Goal: Task Accomplishment & Management: Manage account settings

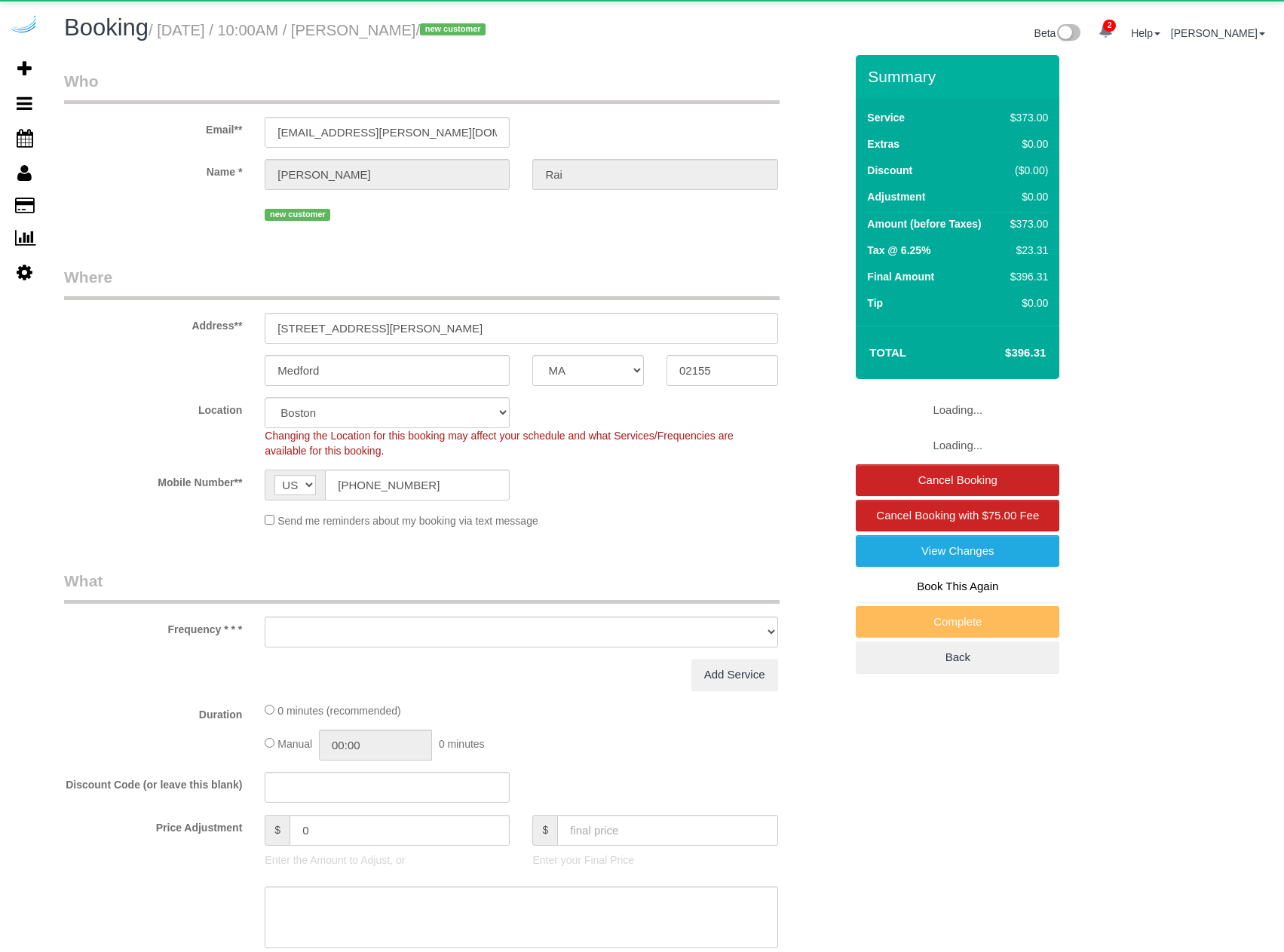
select select "MA"
select select "object:703"
select select "6"
select select "number:9"
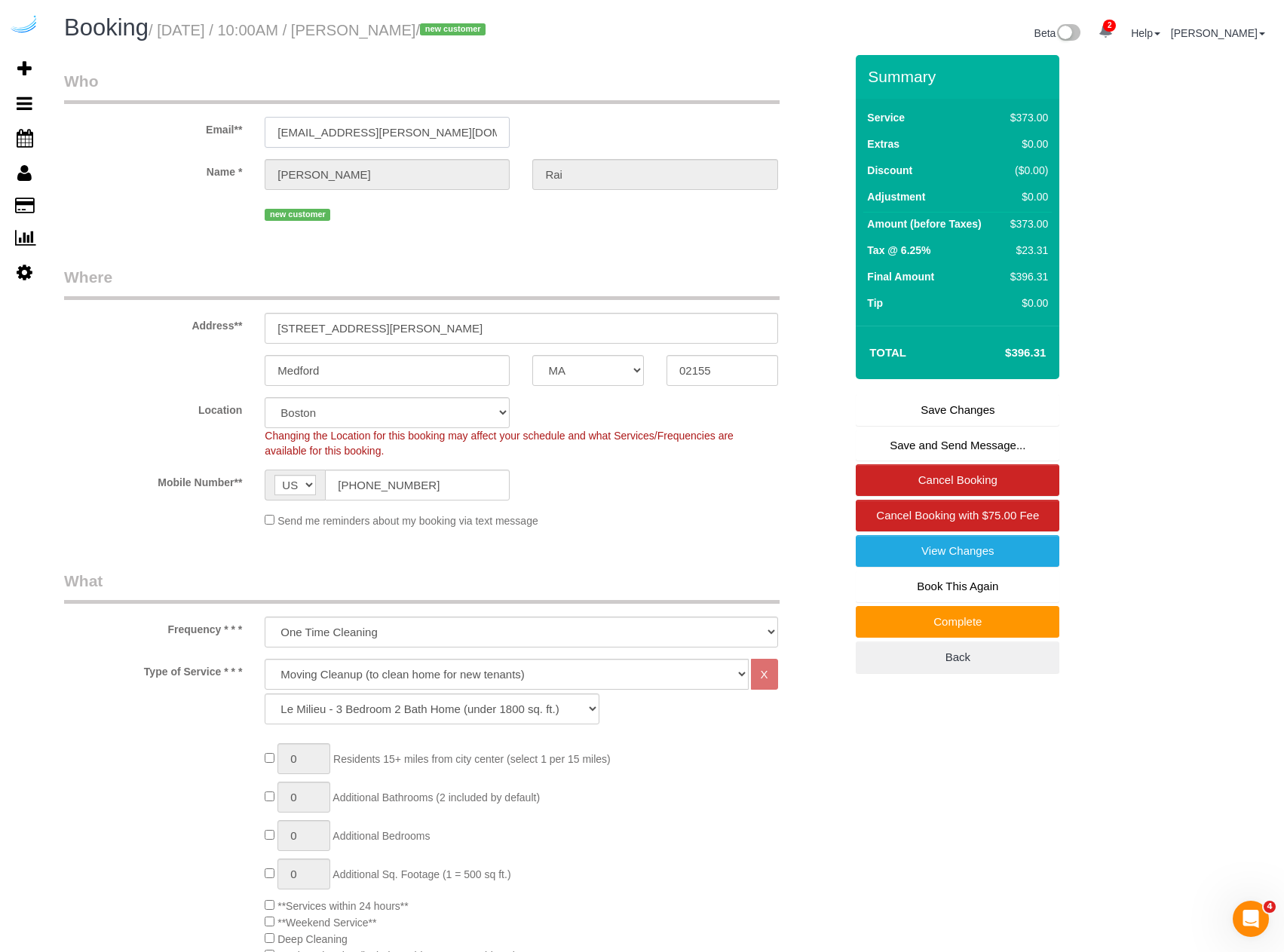
click at [452, 119] on input "[EMAIL_ADDRESS][PERSON_NAME][DOMAIN_NAME]" at bounding box center [387, 132] width 245 height 31
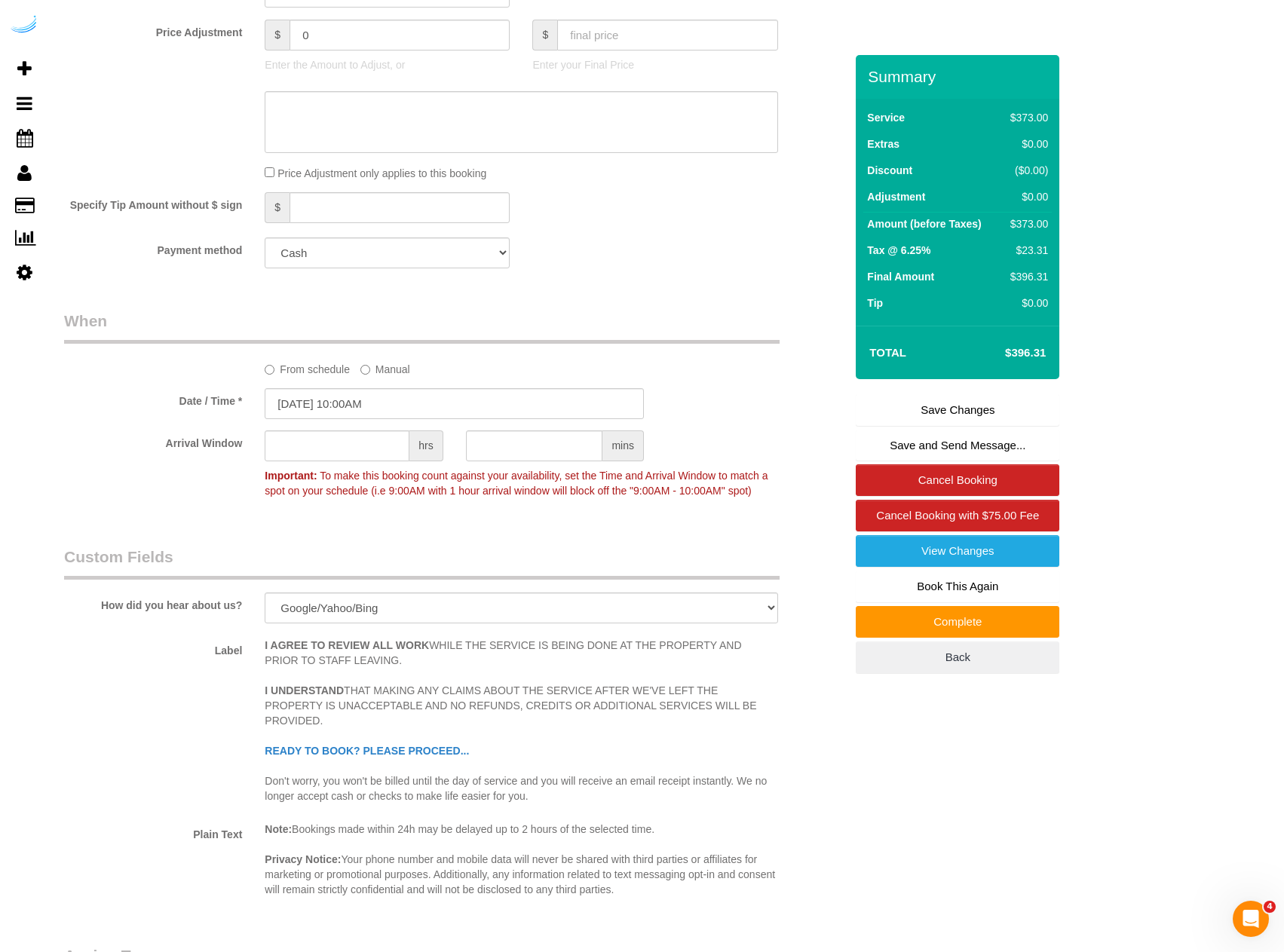
scroll to position [2261, 0]
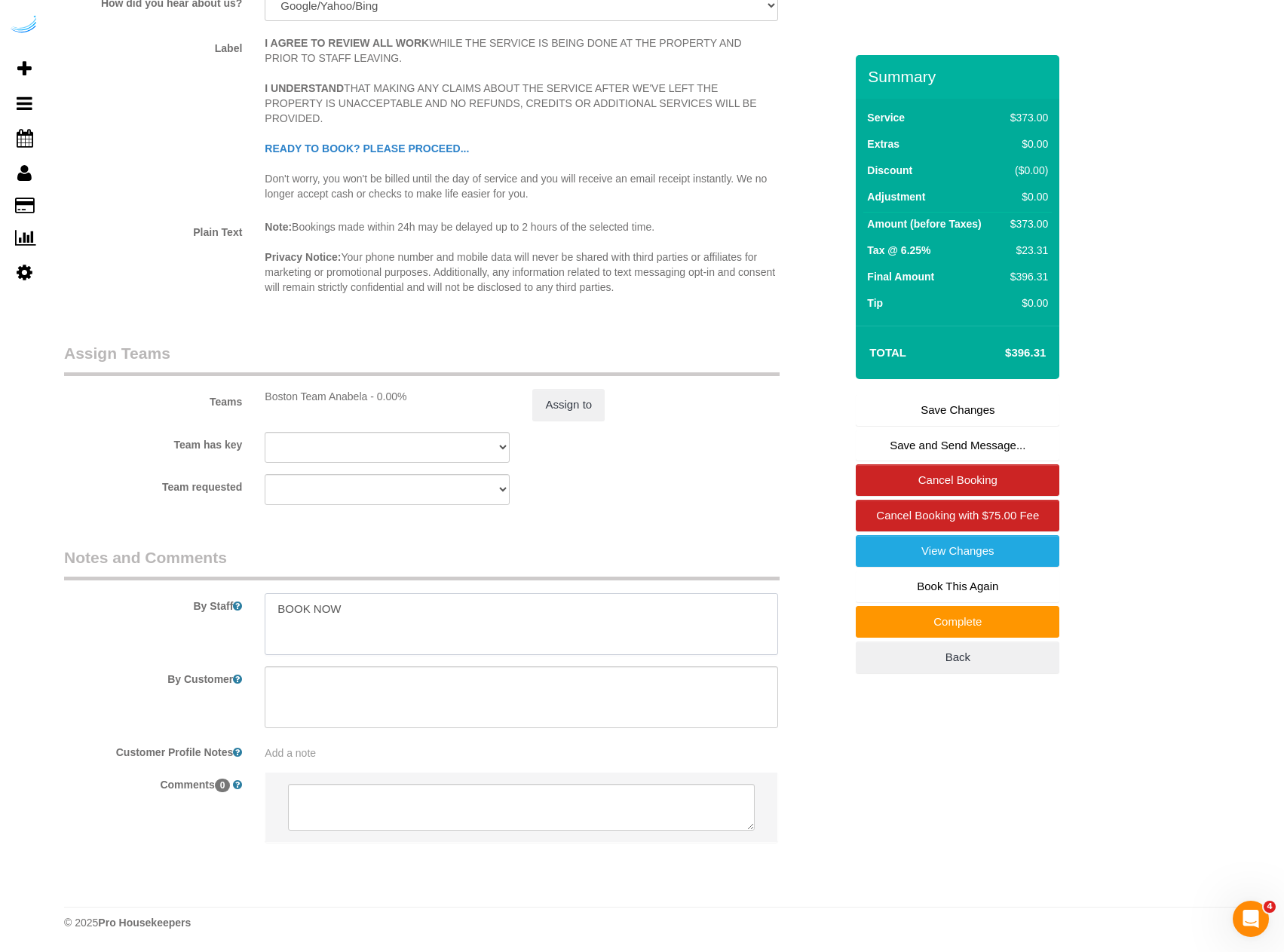
click at [427, 648] on textarea at bounding box center [520, 625] width 512 height 62
paste textarea "ch_3SGRqILh52aWVb6V2PMyy4tN"
type textarea "BOOK NOW ch_3SGRqILh52aWVb6V2PMyy4tN"
click at [944, 418] on link "Save Changes" at bounding box center [957, 410] width 203 height 32
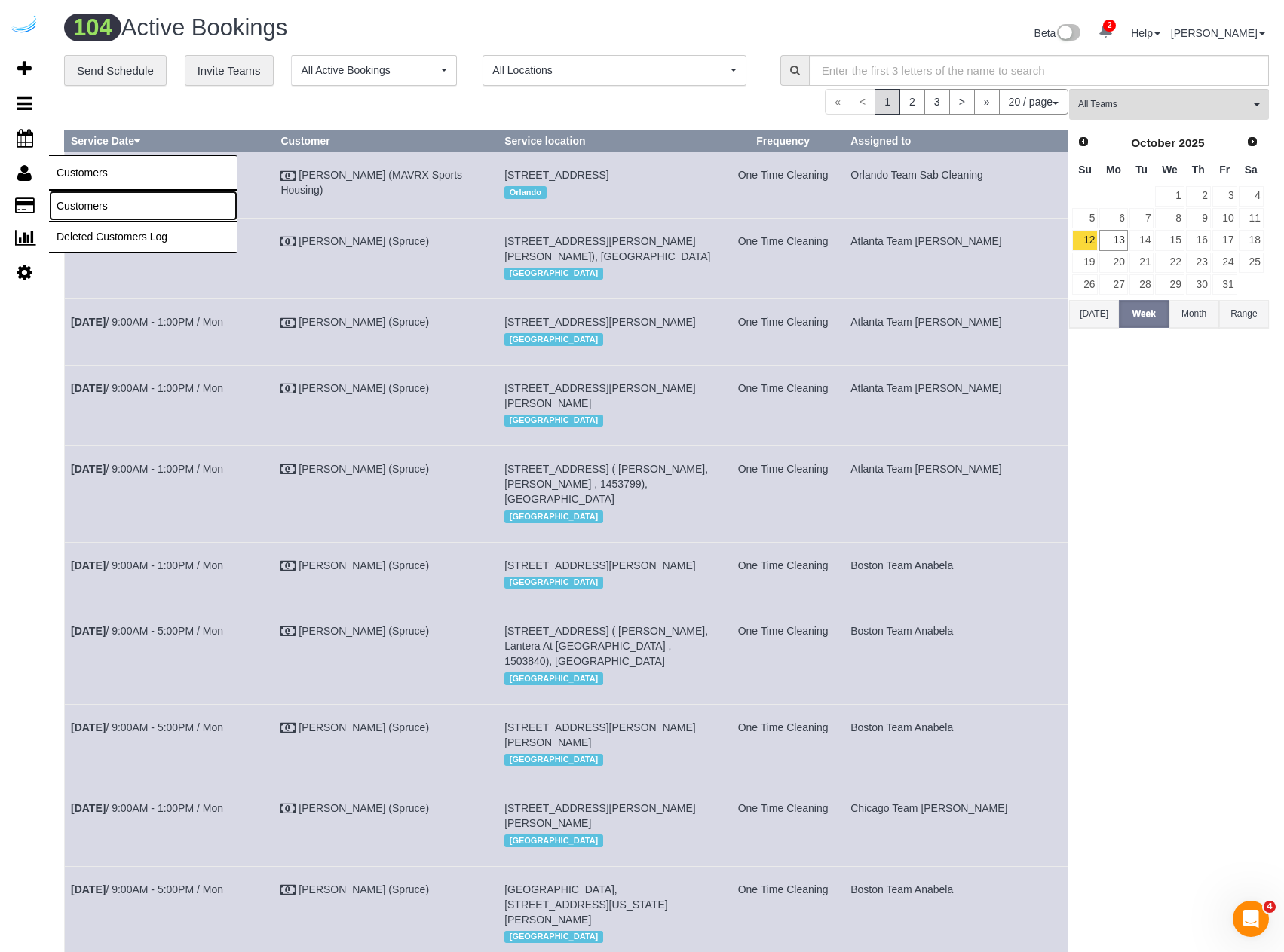
click at [128, 198] on link "Customers" at bounding box center [143, 206] width 189 height 30
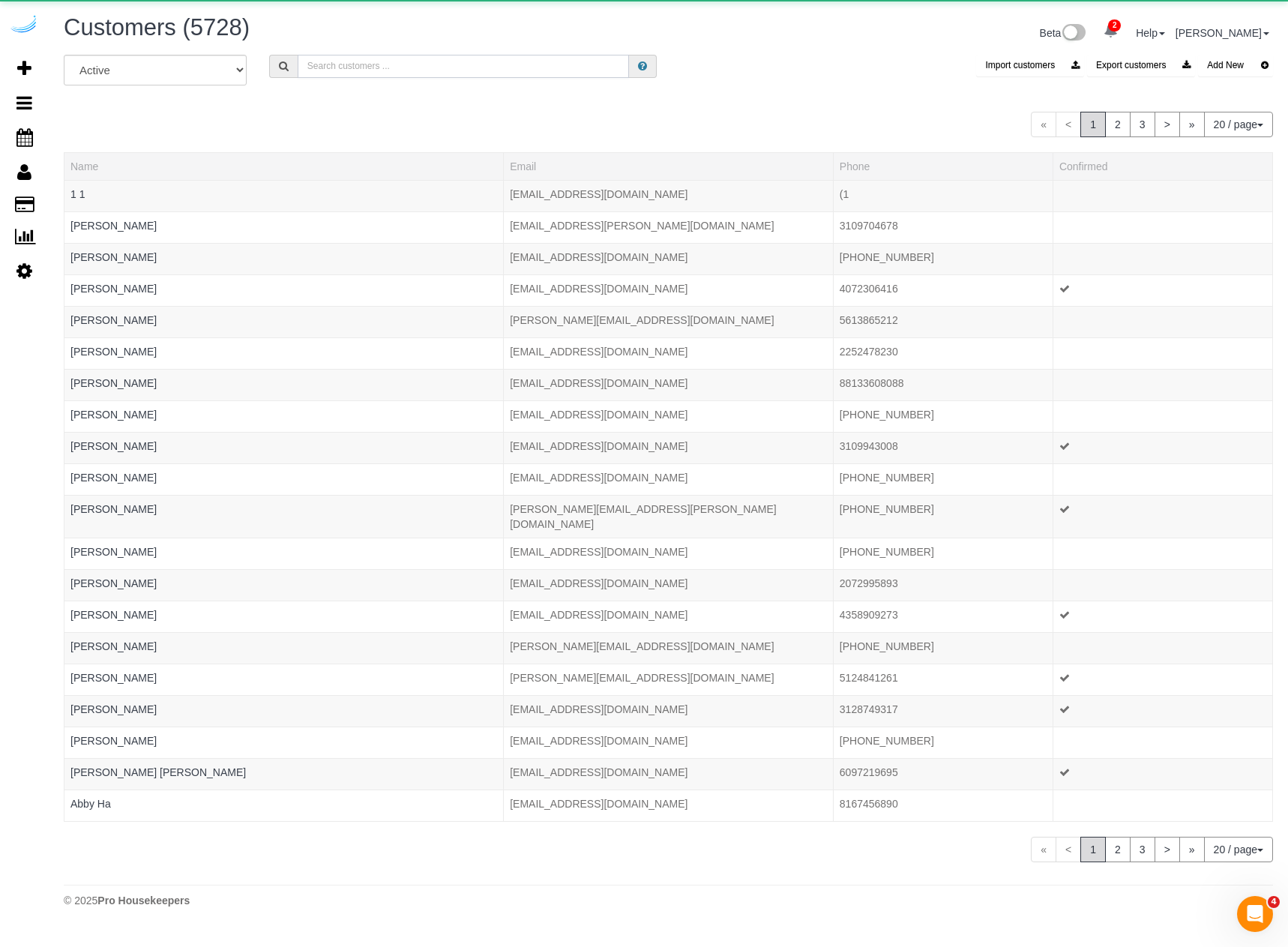
click at [467, 62] on input "text" at bounding box center [464, 66] width 332 height 23
paste input "ch_3SGRqILh52aWVb6V2PMyy4tN"
type input "ch_3SGRqILh52aWVb6V2PMyy4tN"
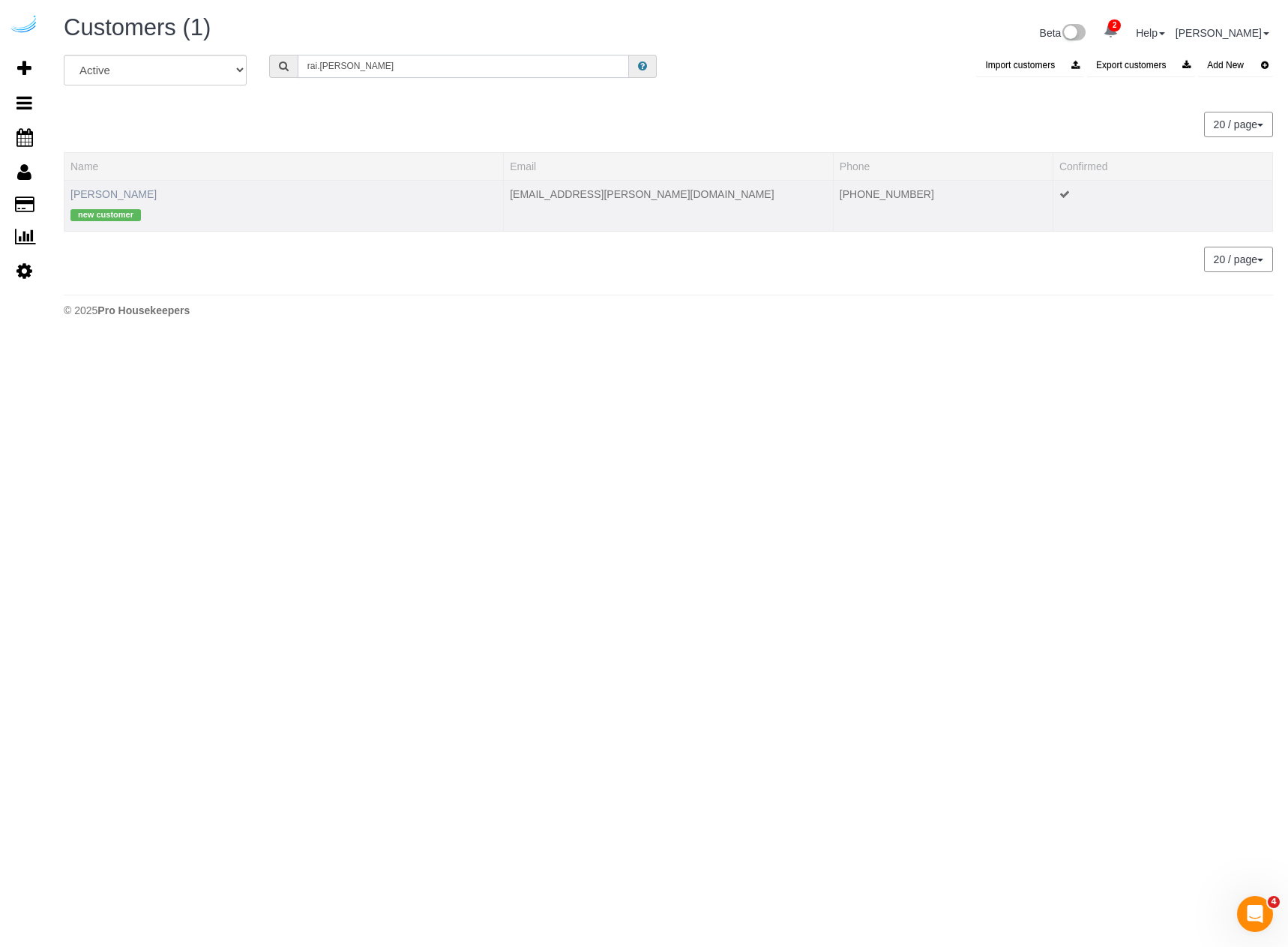
type input "rai.[PERSON_NAME]"
click at [79, 194] on link "[PERSON_NAME]" at bounding box center [113, 193] width 86 height 12
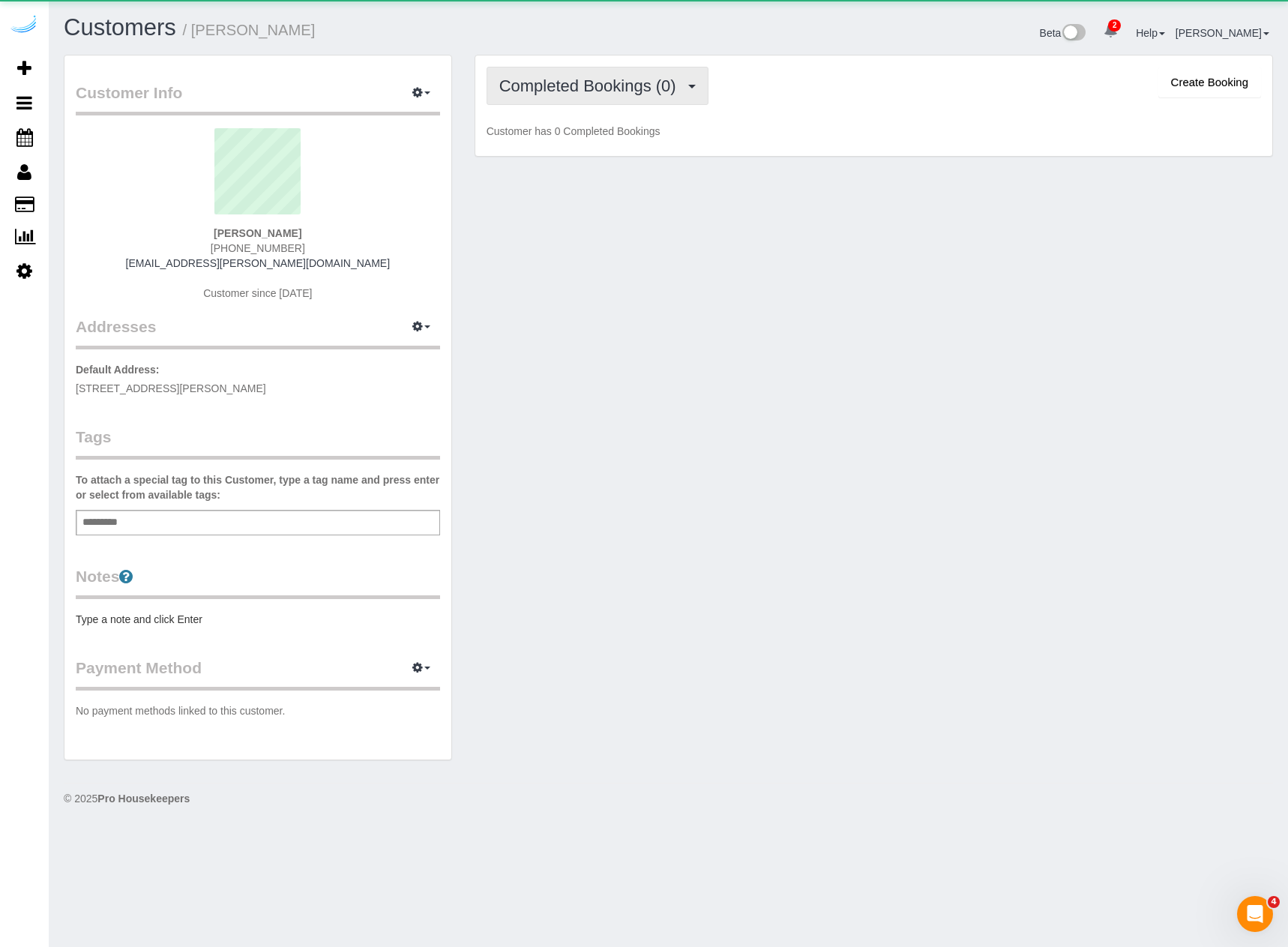
click at [536, 97] on button "Completed Bookings (0)" at bounding box center [598, 86] width 222 height 38
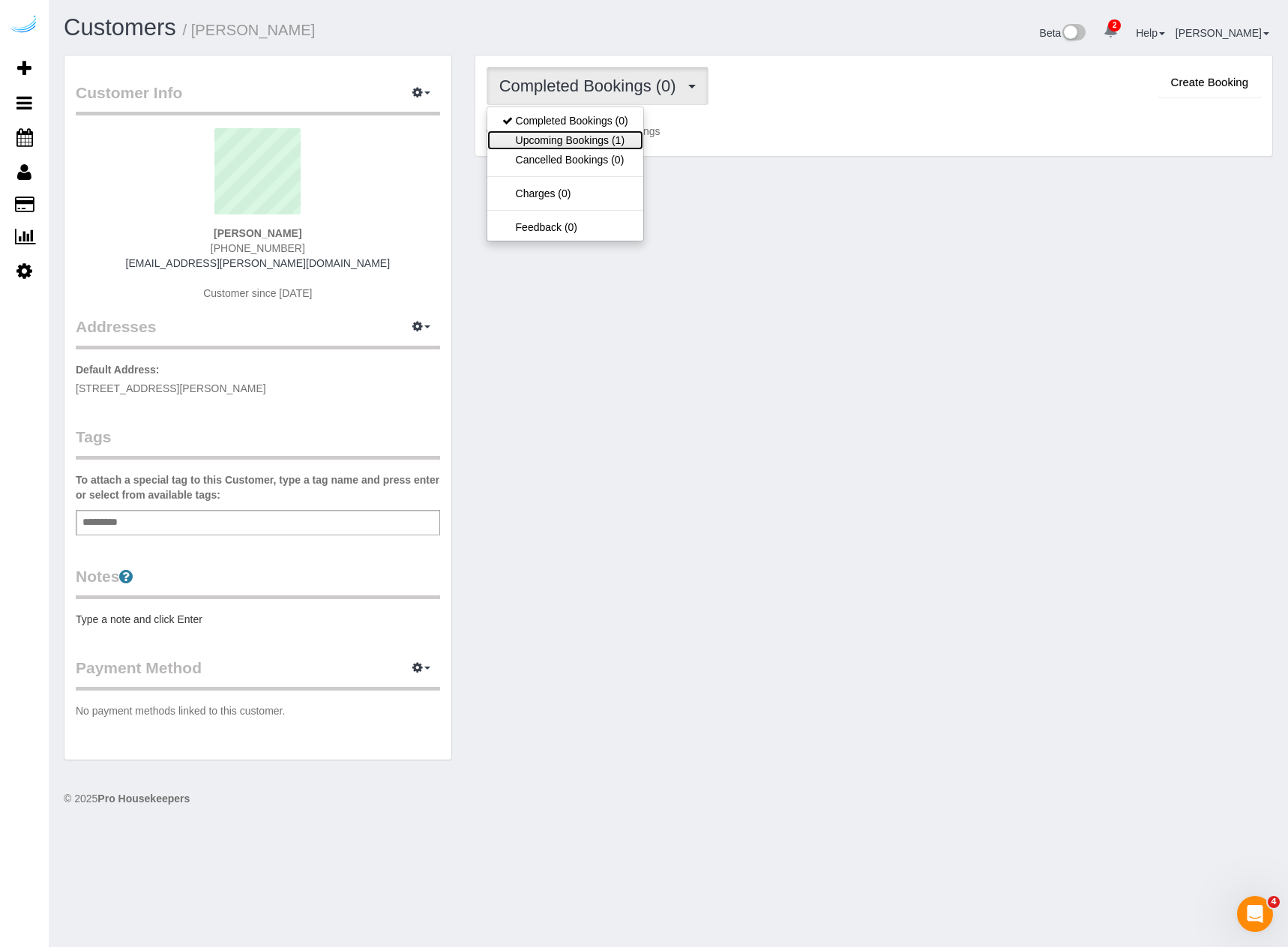
click at [565, 139] on link "Upcoming Bookings (1)" at bounding box center [565, 140] width 156 height 20
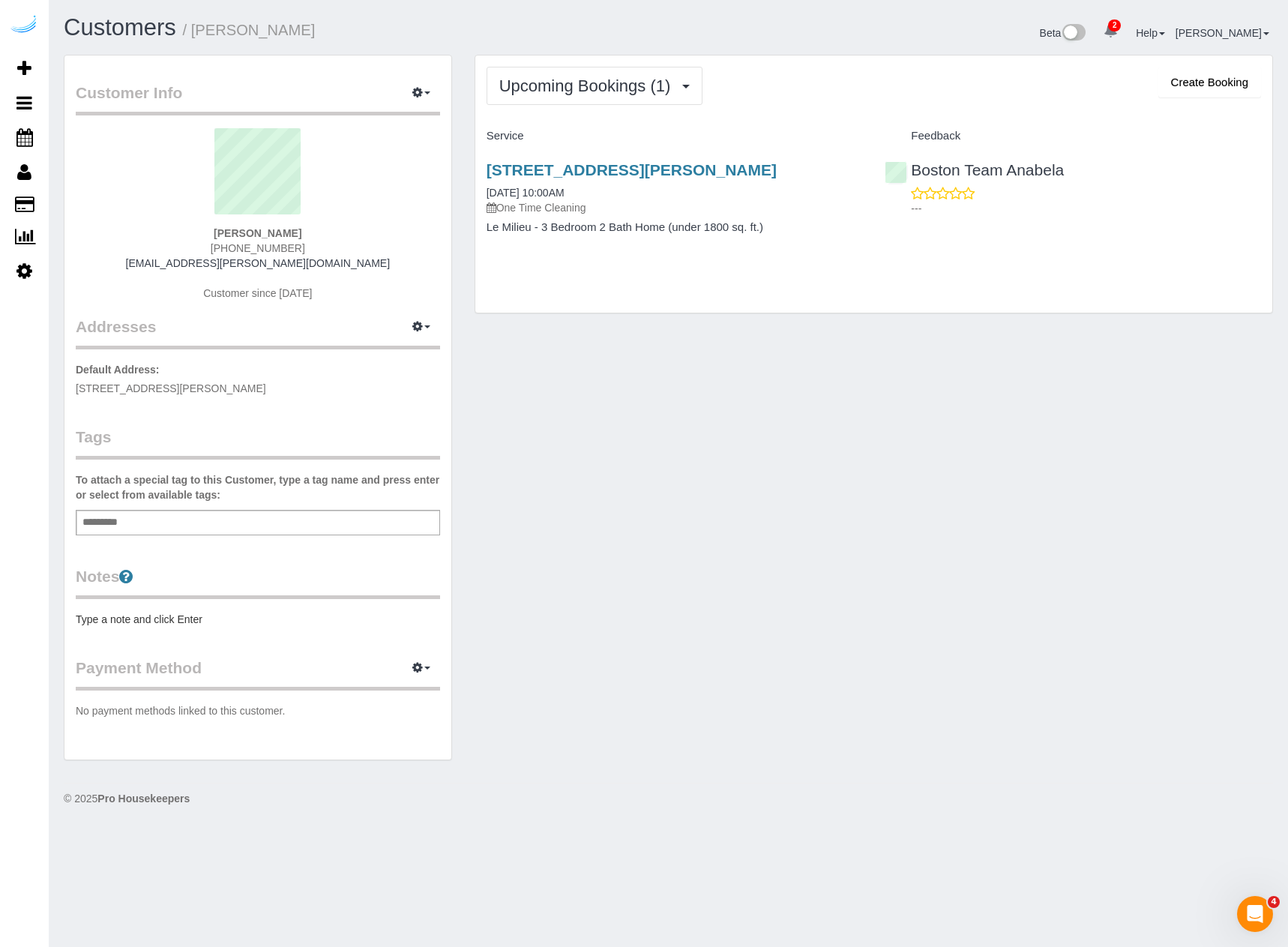
click at [866, 74] on div "Upcoming Bookings (1) Completed Bookings (0) Upcoming Bookings (1) Cancelled Bo…" at bounding box center [873, 86] width 774 height 38
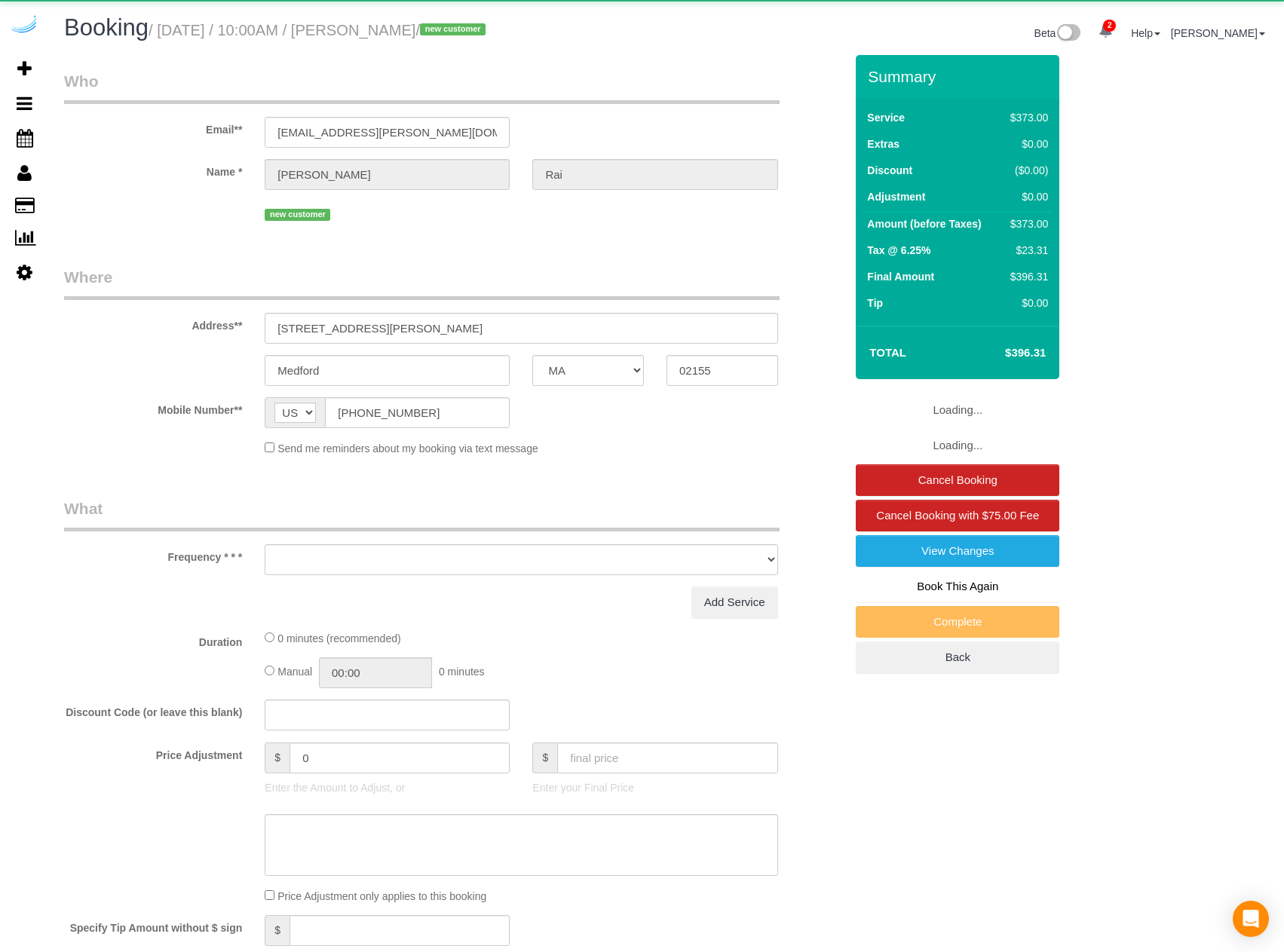
select select "MA"
select select "object:634"
select select "6"
select select "number:9"
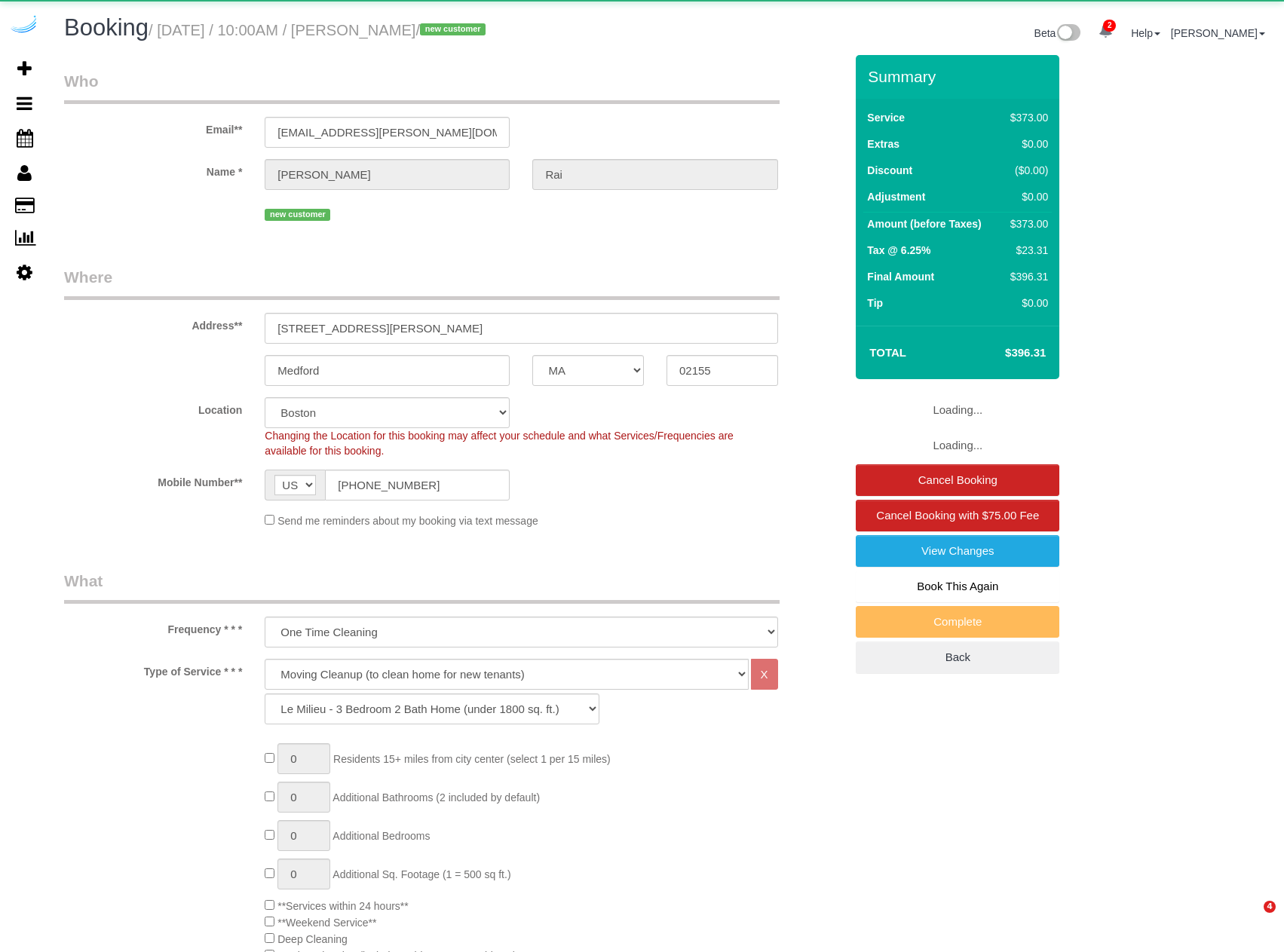
select select "object:858"
